Goal: Find specific page/section: Find specific page/section

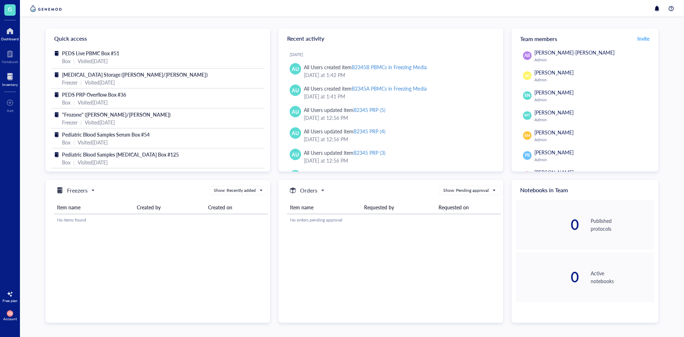
click at [14, 77] on div at bounding box center [10, 76] width 16 height 11
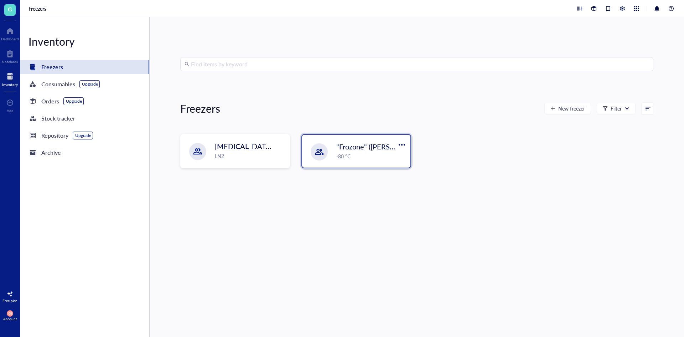
click at [325, 154] on div at bounding box center [319, 151] width 17 height 17
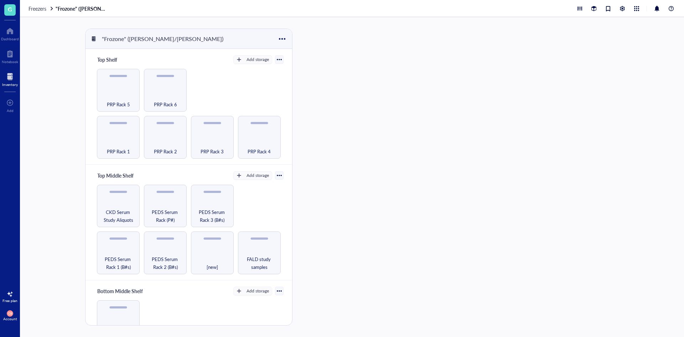
scroll to position [71, 0]
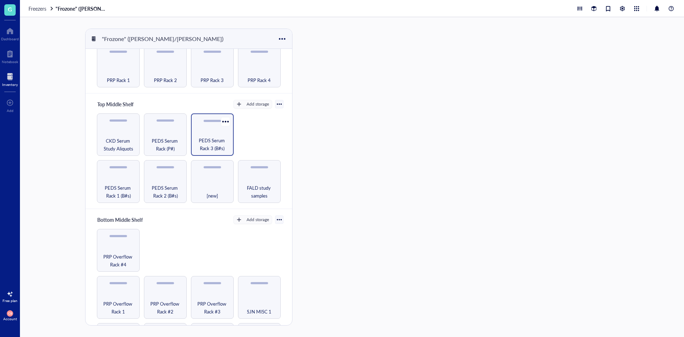
click at [225, 142] on span "PEDS Serum Rack 3 (B#s)" at bounding box center [212, 144] width 36 height 16
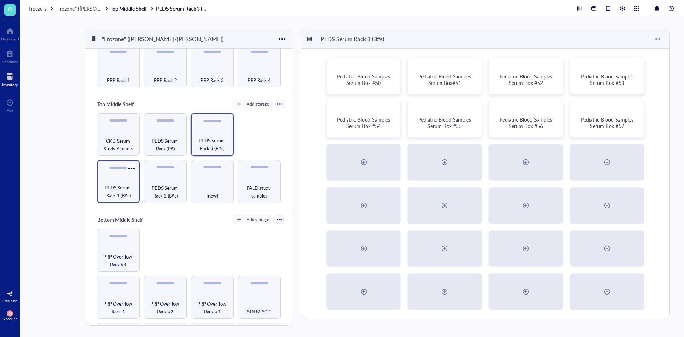
click at [103, 195] on span "PEDS Serum Rack 1 (B#s)" at bounding box center [118, 191] width 36 height 16
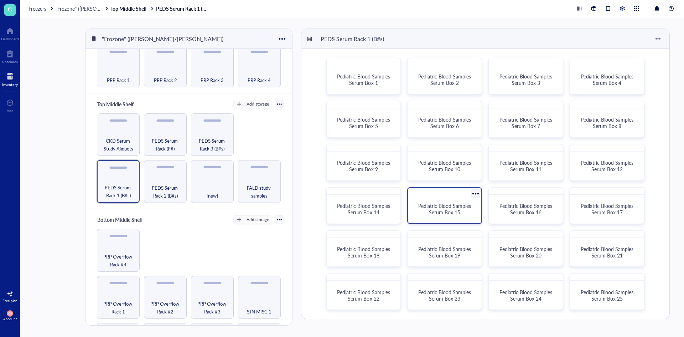
click at [453, 222] on div "Pediatric Blood Samples Serum Box 15" at bounding box center [444, 205] width 75 height 37
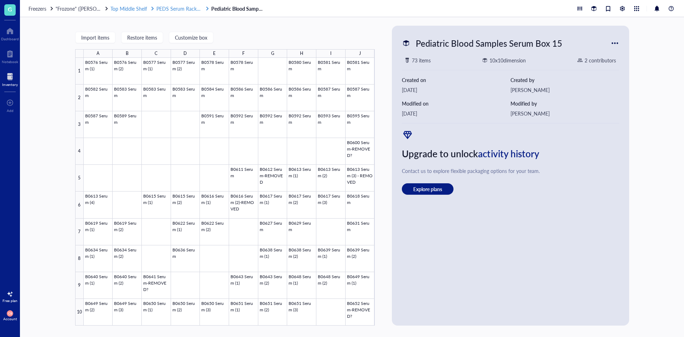
click at [189, 10] on span "PEDS Serum Rack 1 (B#s)" at bounding box center [184, 8] width 57 height 7
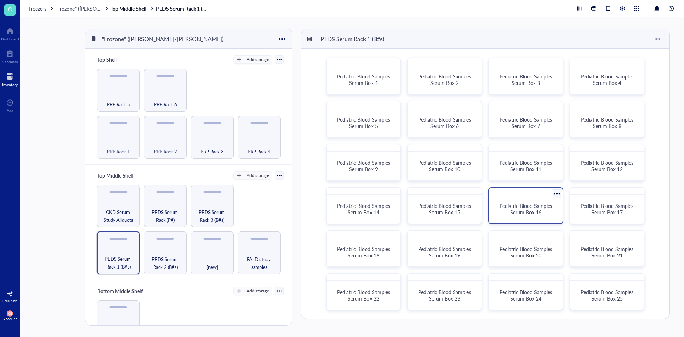
click at [530, 213] on span "Pediatric Blood Samples Serum Box 16" at bounding box center [526, 209] width 54 height 14
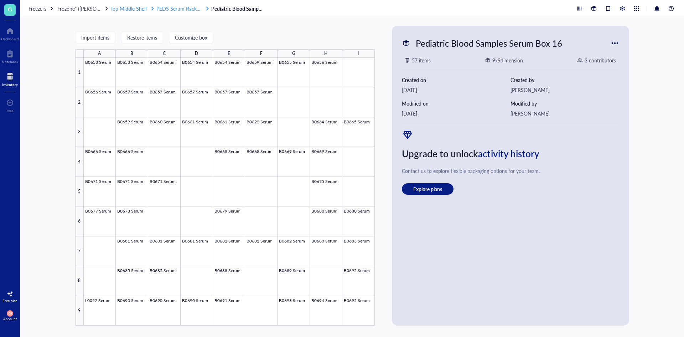
click at [173, 9] on span "PEDS Serum Rack 1 (B#s)" at bounding box center [184, 8] width 57 height 7
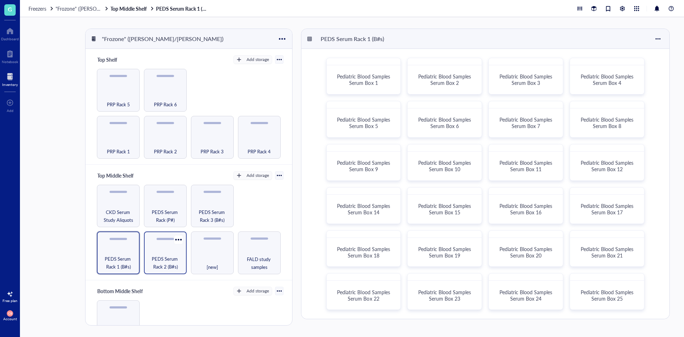
click at [170, 255] on span "PEDS Serum Rack 2 (B#s)" at bounding box center [165, 263] width 36 height 16
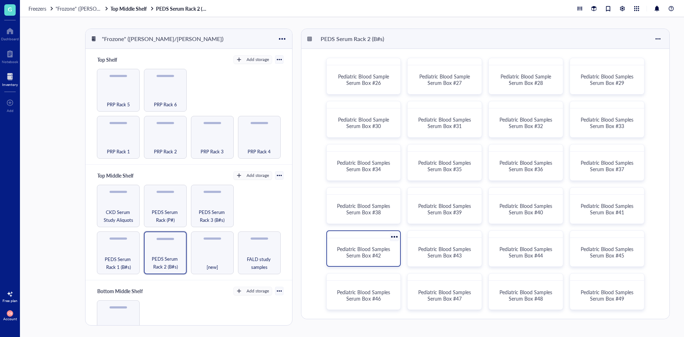
click at [381, 258] on div "Pediatric Blood Samples Serum Box #42" at bounding box center [364, 252] width 68 height 22
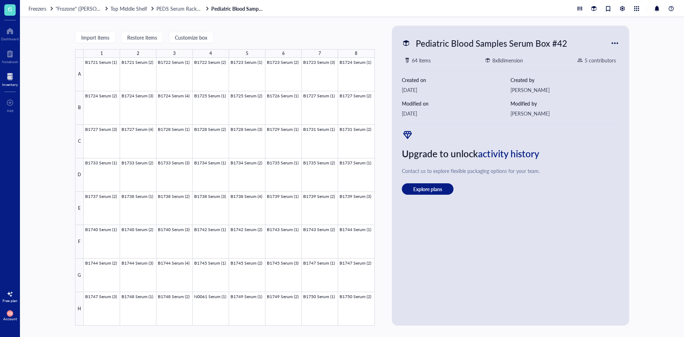
click at [176, 5] on div "Freezers "Frozone" ([PERSON_NAME]/[PERSON_NAME]) Top Middle Shelf PEDS Serum Ra…" at bounding box center [352, 8] width 664 height 17
click at [179, 9] on span "PEDS Serum Rack 2 (B#s)" at bounding box center [184, 8] width 57 height 7
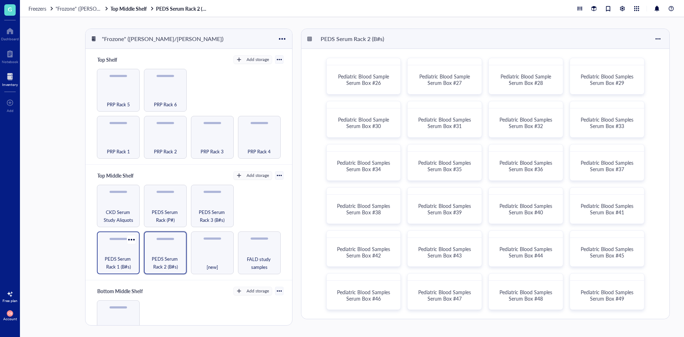
click at [114, 256] on span "PEDS Serum Rack 1 (B#s)" at bounding box center [118, 263] width 36 height 16
click at [449, 126] on span "Pediatric Blood Samples Serum Box 6" at bounding box center [445, 123] width 54 height 14
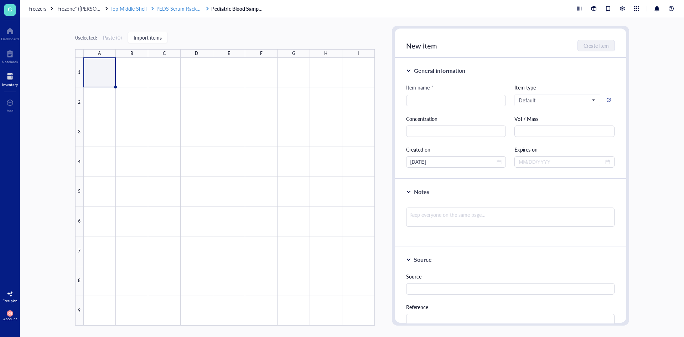
click at [189, 6] on span "PEDS Serum Rack 1 (B#s)" at bounding box center [184, 8] width 57 height 7
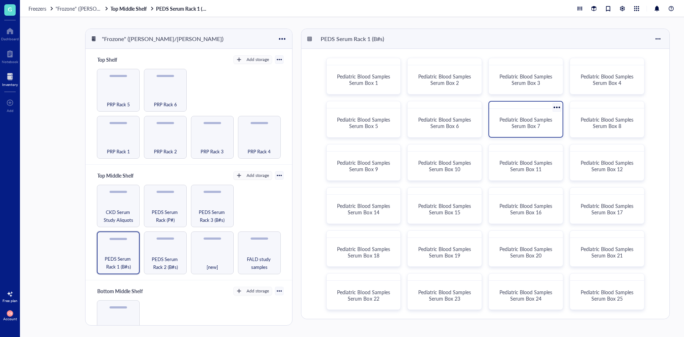
click at [527, 119] on span "Pediatric Blood Samples Serum Box 7" at bounding box center [526, 123] width 54 height 14
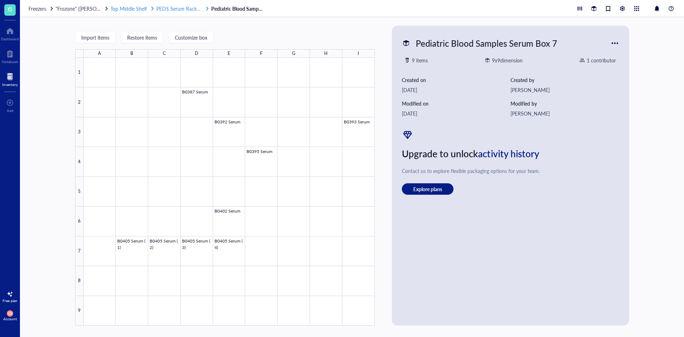
click at [191, 9] on span "PEDS Serum Rack 1 (B#s)" at bounding box center [184, 8] width 57 height 7
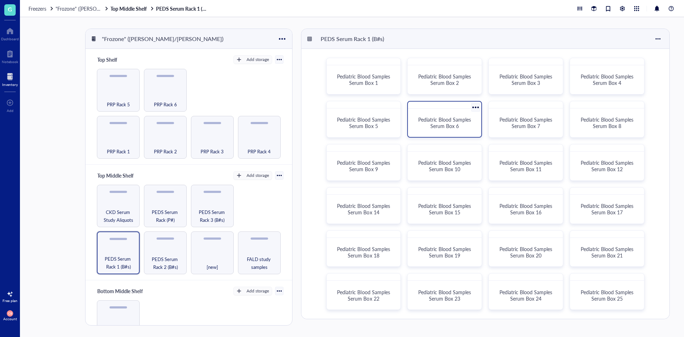
click at [440, 130] on div "Pediatric Blood Samples Serum Box 6" at bounding box center [445, 122] width 68 height 22
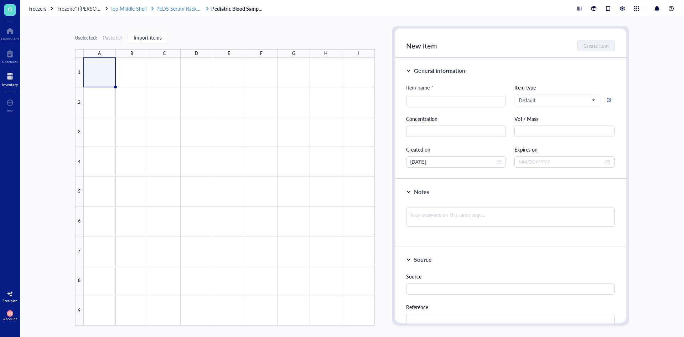
click at [176, 8] on span "PEDS Serum Rack 1 (B#s)" at bounding box center [184, 8] width 57 height 7
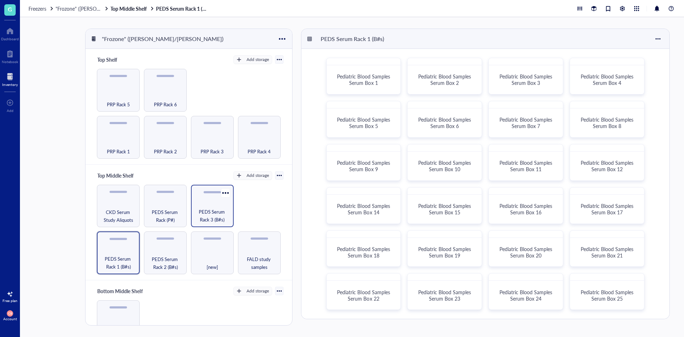
click at [214, 213] on span "PEDS Serum Rack 3 (B#s)" at bounding box center [212, 216] width 36 height 16
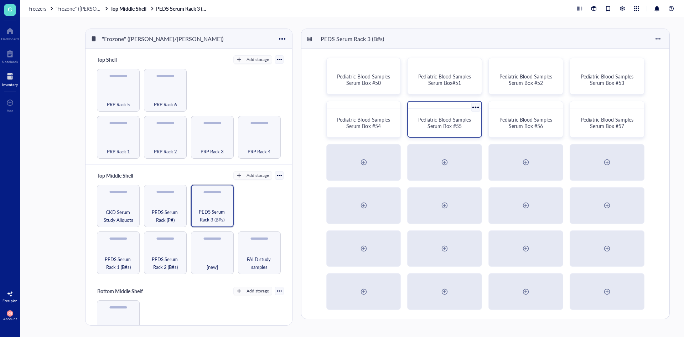
click at [415, 122] on div "Pediatric Blood Samples Serum Box #55" at bounding box center [445, 122] width 68 height 22
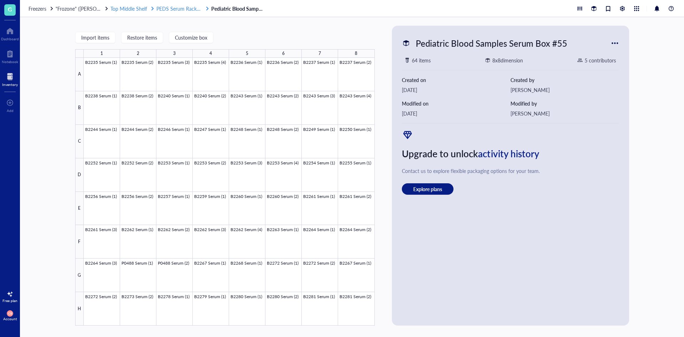
click at [179, 10] on span "PEDS Serum Rack 3 (B#s)" at bounding box center [184, 8] width 57 height 7
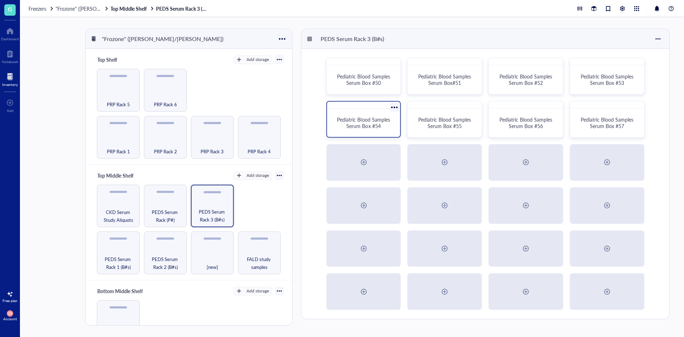
click at [377, 133] on div "Pediatric Blood Samples Serum Box #54" at bounding box center [364, 122] width 68 height 22
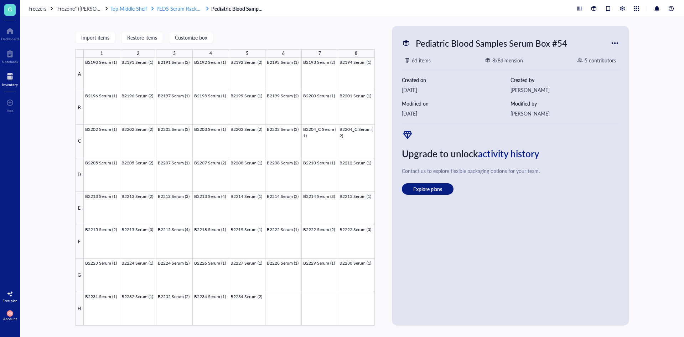
click at [177, 10] on span "PEDS Serum Rack 3 (B#s)" at bounding box center [184, 8] width 57 height 7
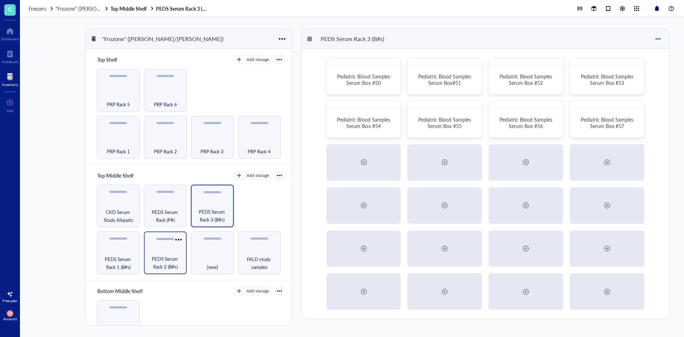
click at [164, 244] on div "PEDS Serum Rack 2 (B#s)" at bounding box center [165, 252] width 43 height 43
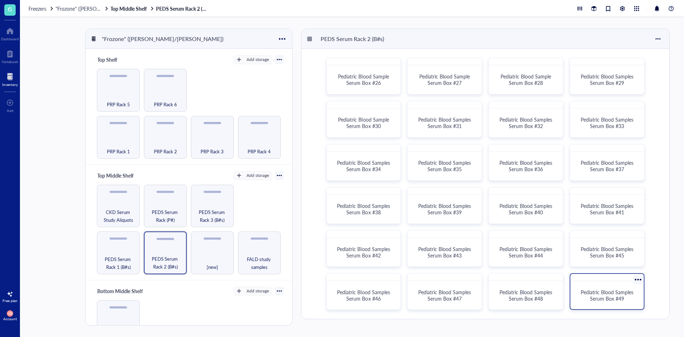
click at [613, 291] on span "Pediatric Blood Samples Serum Box #49" at bounding box center [607, 295] width 54 height 14
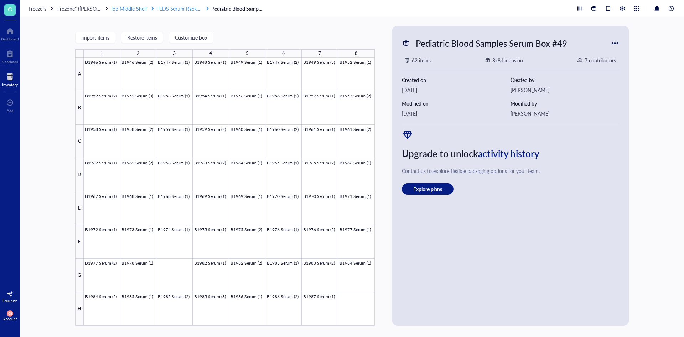
click at [187, 5] on span "PEDS Serum Rack 2 (B#s)" at bounding box center [184, 8] width 57 height 7
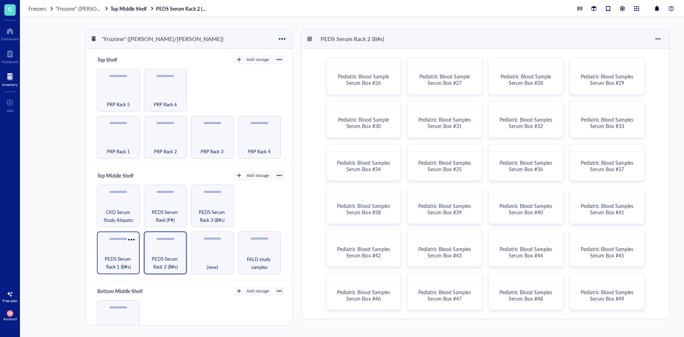
click at [121, 250] on div "PEDS Serum Rack 1 (B#s)" at bounding box center [118, 252] width 43 height 43
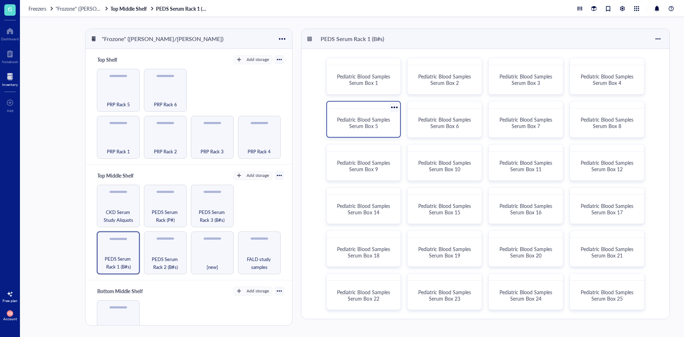
click at [367, 130] on div "Pediatric Blood Samples Serum Box 5" at bounding box center [364, 122] width 68 height 22
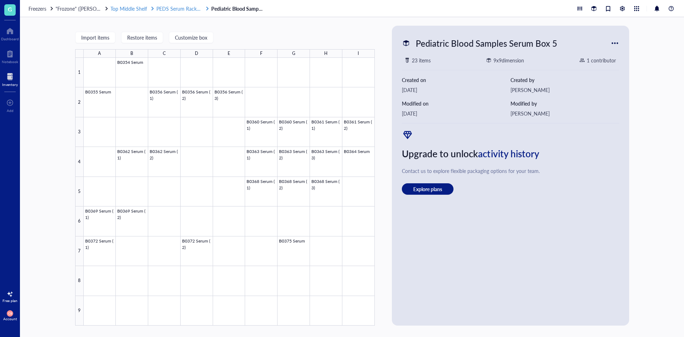
click at [135, 7] on span "Top Middle Shelf" at bounding box center [128, 8] width 37 height 7
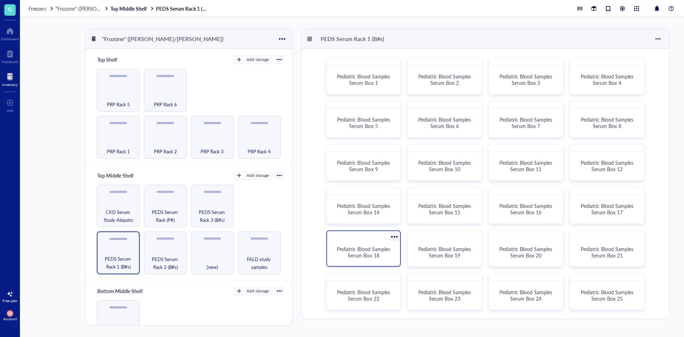
click at [350, 248] on span "Pediatric Blood Samples Serum Box 18" at bounding box center [364, 252] width 54 height 14
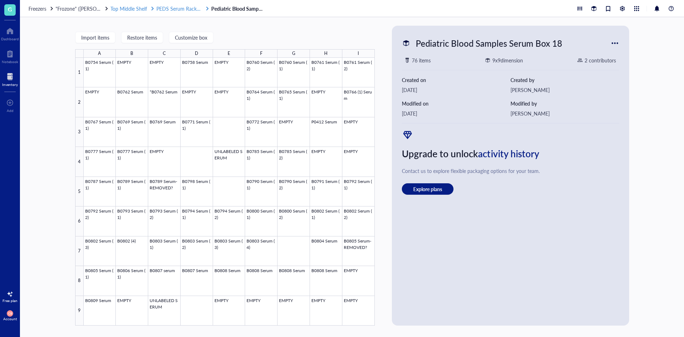
click at [193, 11] on span "PEDS Serum Rack 1 (B#s)" at bounding box center [184, 8] width 57 height 7
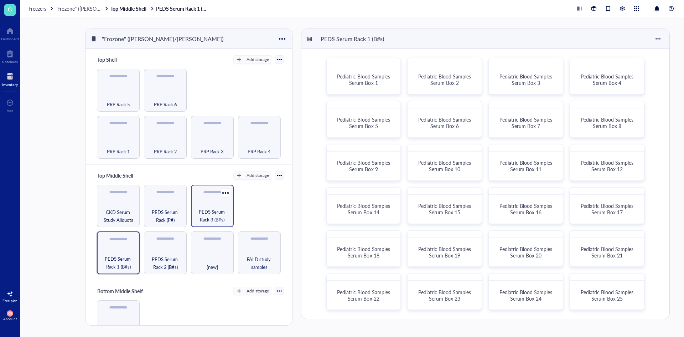
click at [216, 214] on span "PEDS Serum Rack 3 (B#s)" at bounding box center [212, 216] width 36 height 16
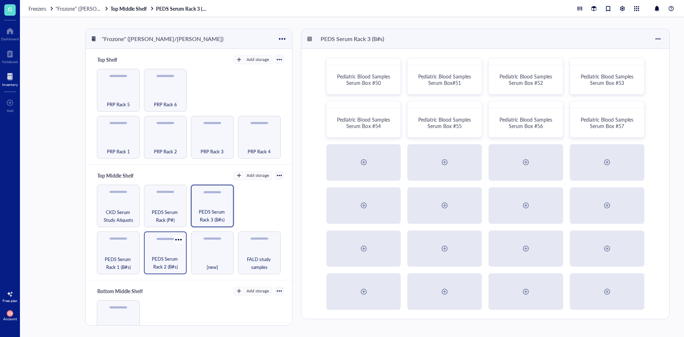
click at [171, 245] on div "PEDS Serum Rack 2 (B#s)" at bounding box center [165, 252] width 43 height 43
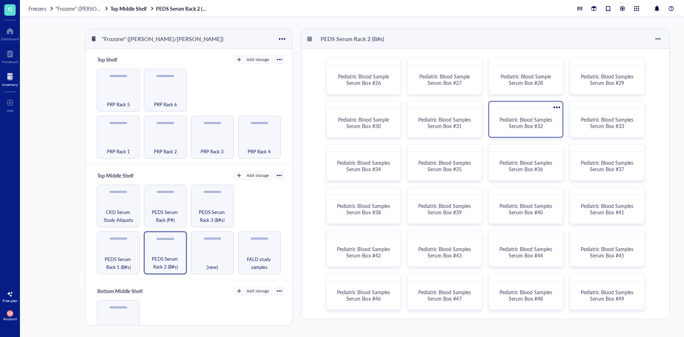
click at [552, 130] on div "Pediatric Blood Samples Serum Box #32" at bounding box center [526, 122] width 68 height 22
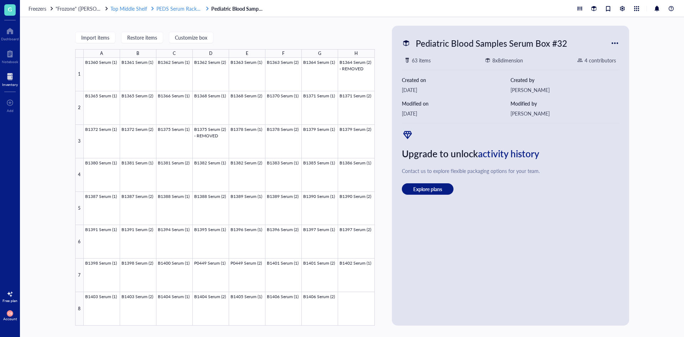
click at [176, 6] on span "PEDS Serum Rack 2 (B#s)" at bounding box center [184, 8] width 57 height 7
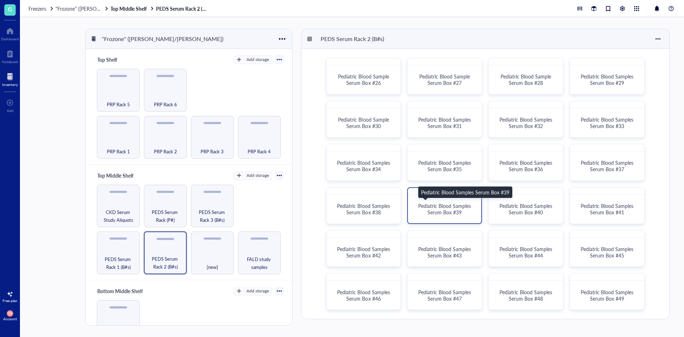
click at [451, 203] on span "Pediatric Blood Samples Serum Box #39" at bounding box center [445, 209] width 54 height 14
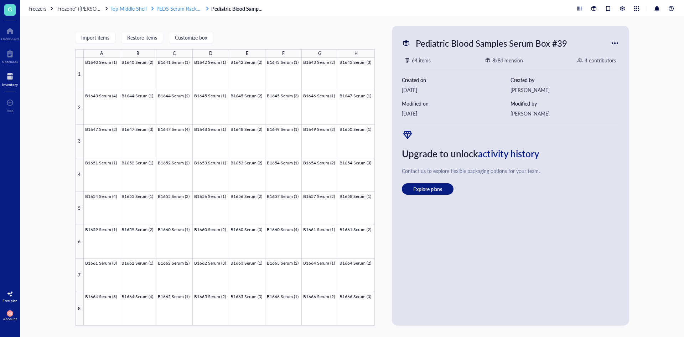
click at [182, 10] on span "PEDS Serum Rack 2 (B#s)" at bounding box center [184, 8] width 57 height 7
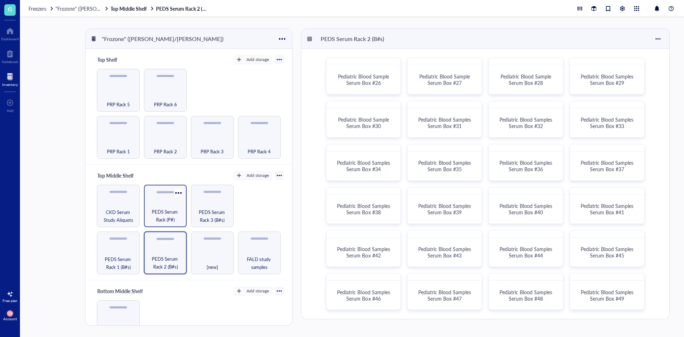
click at [173, 220] on span "PEDS Serum Rack (P#)" at bounding box center [165, 216] width 36 height 16
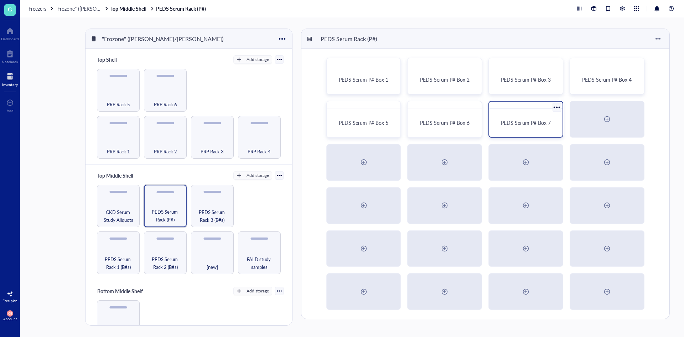
click at [521, 125] on span "PEDS Serum P# Box 7" at bounding box center [526, 122] width 50 height 7
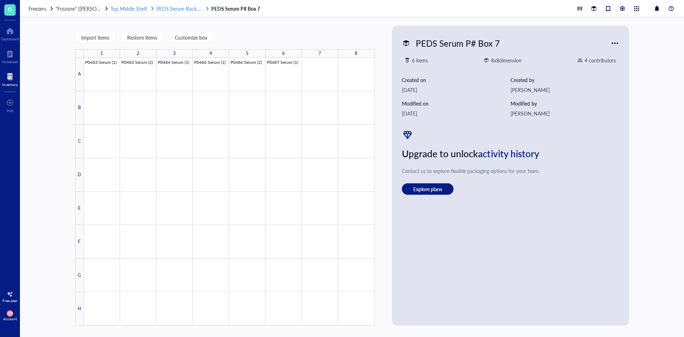
click at [191, 7] on span "PEDS Serum Rack (P#)" at bounding box center [181, 8] width 50 height 7
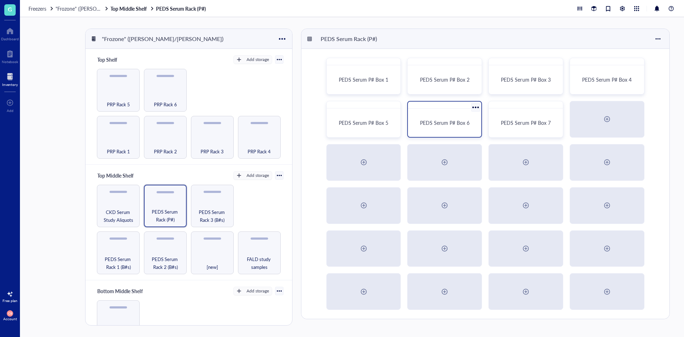
click at [427, 120] on span "PEDS Serum P# Box 6" at bounding box center [445, 122] width 50 height 7
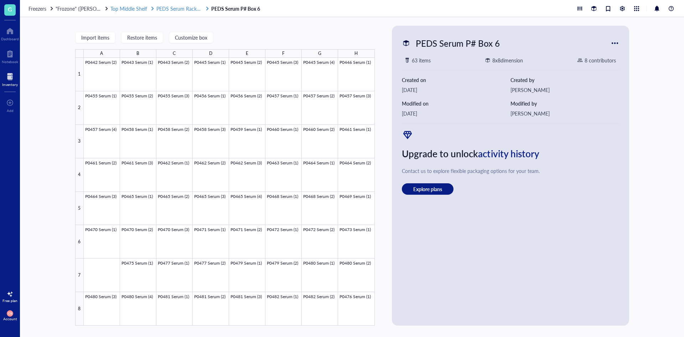
click at [191, 5] on span "PEDS Serum Rack (P#)" at bounding box center [181, 8] width 50 height 7
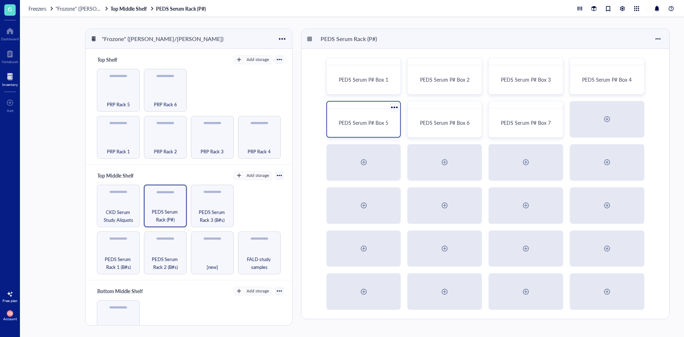
click at [376, 125] on span "PEDS Serum P# Box 5" at bounding box center [364, 122] width 50 height 7
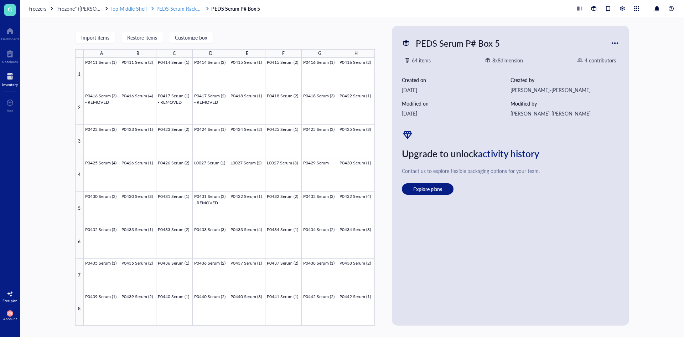
click at [172, 5] on span "PEDS Serum Rack (P#)" at bounding box center [181, 8] width 50 height 7
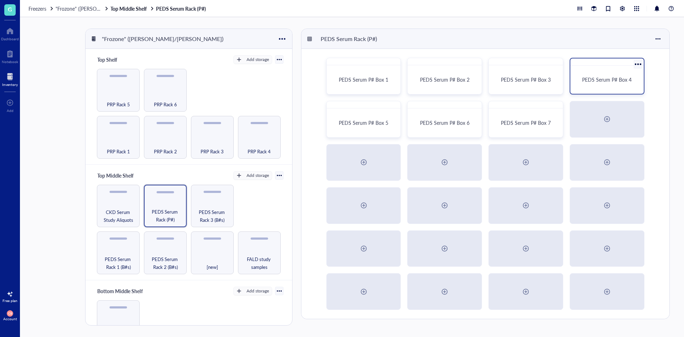
click at [585, 70] on div "PEDS Serum P# Box 4" at bounding box center [607, 79] width 68 height 22
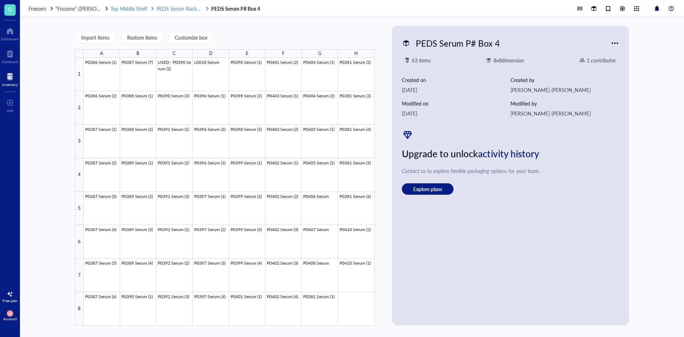
click at [193, 11] on span "PEDS Serum Rack (P#)" at bounding box center [181, 8] width 50 height 7
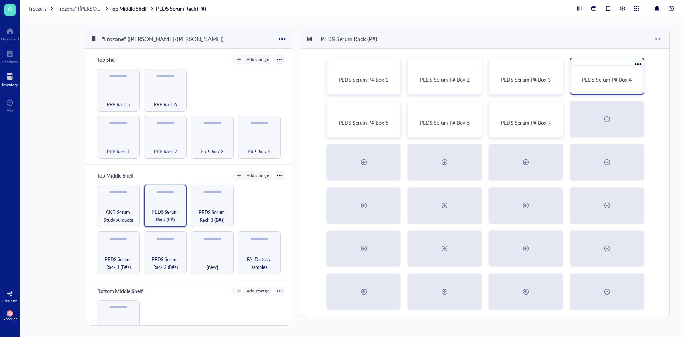
click at [583, 73] on div "PEDS Serum P# Box 4" at bounding box center [607, 79] width 68 height 22
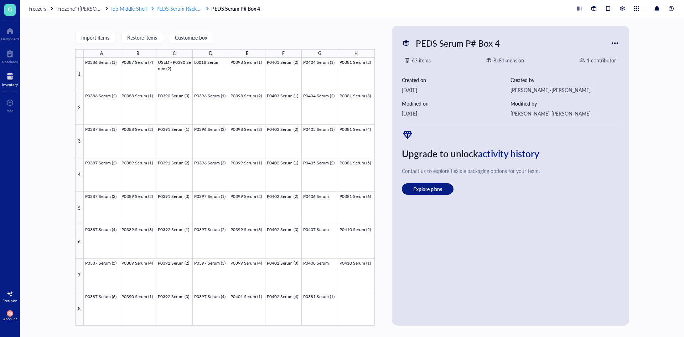
click at [189, 8] on span "PEDS Serum Rack (P#)" at bounding box center [181, 8] width 50 height 7
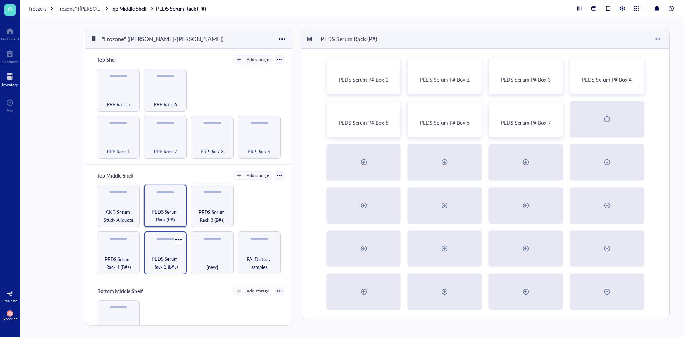
click at [147, 258] on span "PEDS Serum Rack 2 (B#s)" at bounding box center [165, 263] width 36 height 16
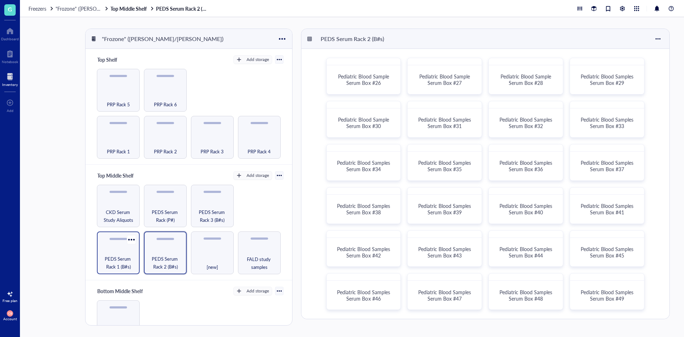
click at [129, 261] on span "PEDS Serum Rack 1 (B#s)" at bounding box center [118, 263] width 36 height 16
